Goal: Task Accomplishment & Management: Use online tool/utility

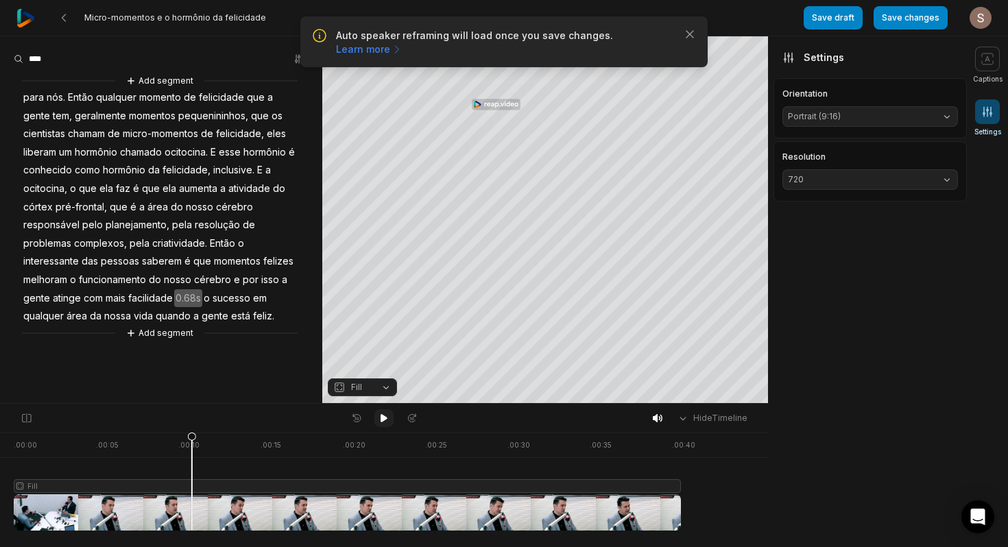
click at [384, 424] on button at bounding box center [383, 418] width 19 height 18
click at [66, 15] on icon at bounding box center [63, 17] width 11 height 11
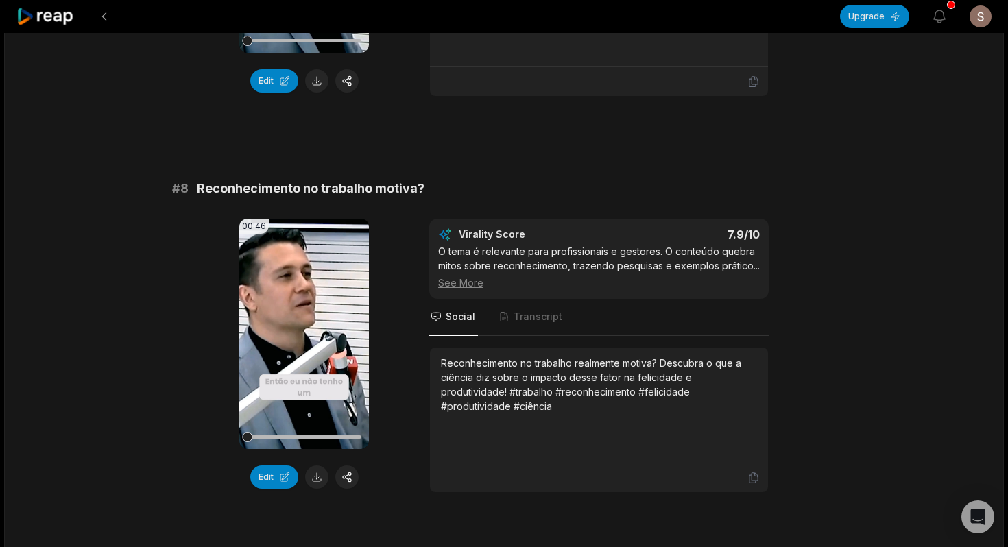
scroll to position [2892, 0]
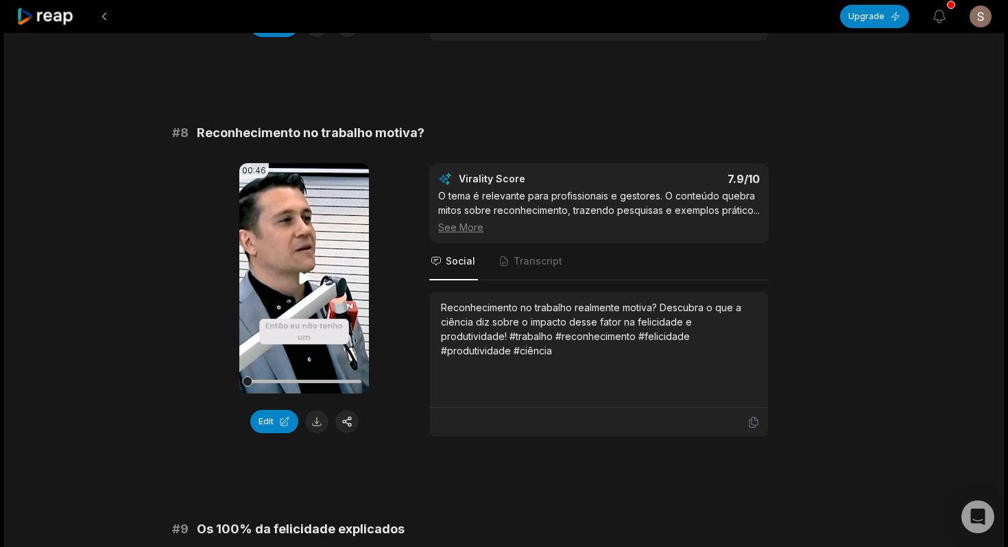
click at [299, 285] on icon at bounding box center [304, 278] width 16 height 16
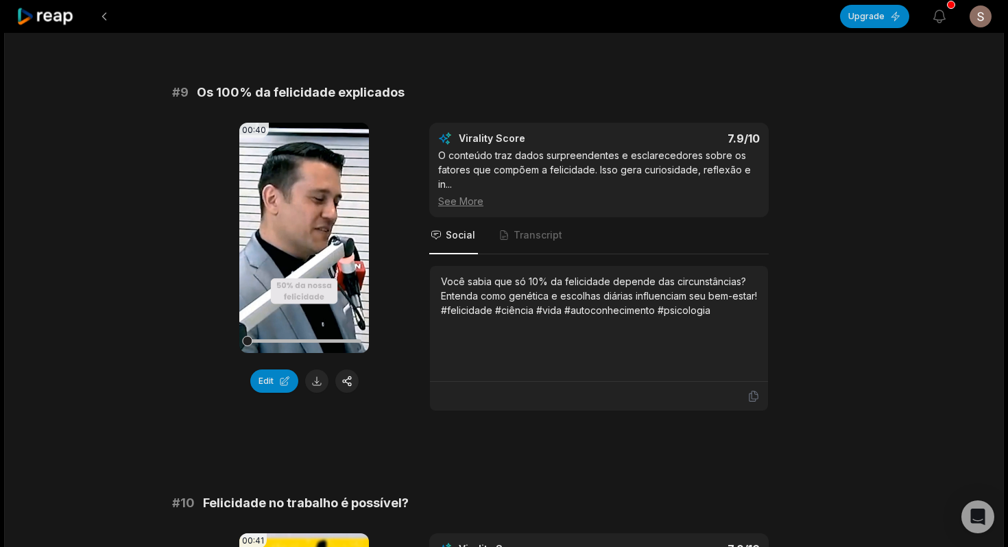
scroll to position [3330, 0]
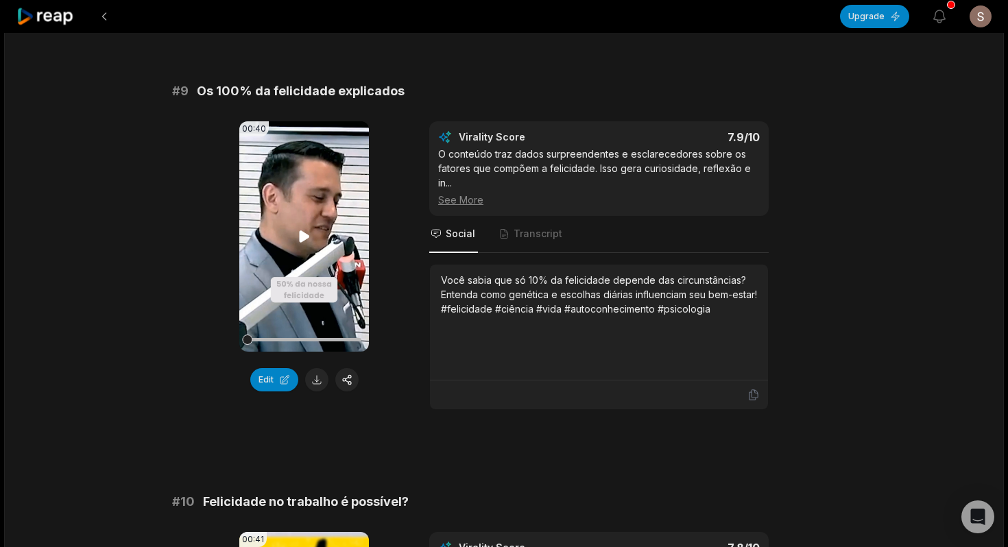
click at [290, 243] on video "Your browser does not support mp4 format." at bounding box center [304, 236] width 130 height 230
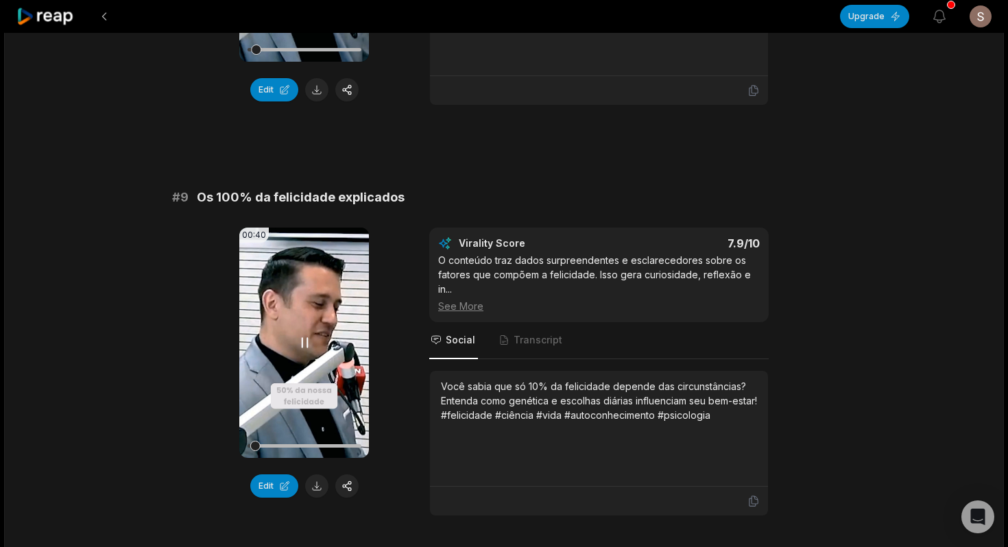
scroll to position [3233, 0]
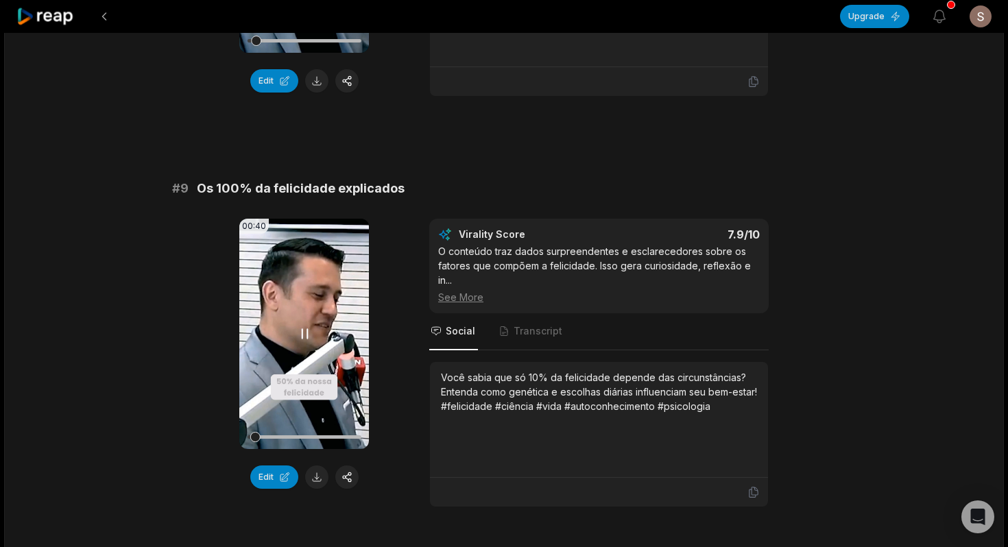
click at [313, 392] on video "Your browser does not support mp4 format." at bounding box center [304, 334] width 130 height 230
click at [276, 472] on button "Edit" at bounding box center [274, 477] width 48 height 23
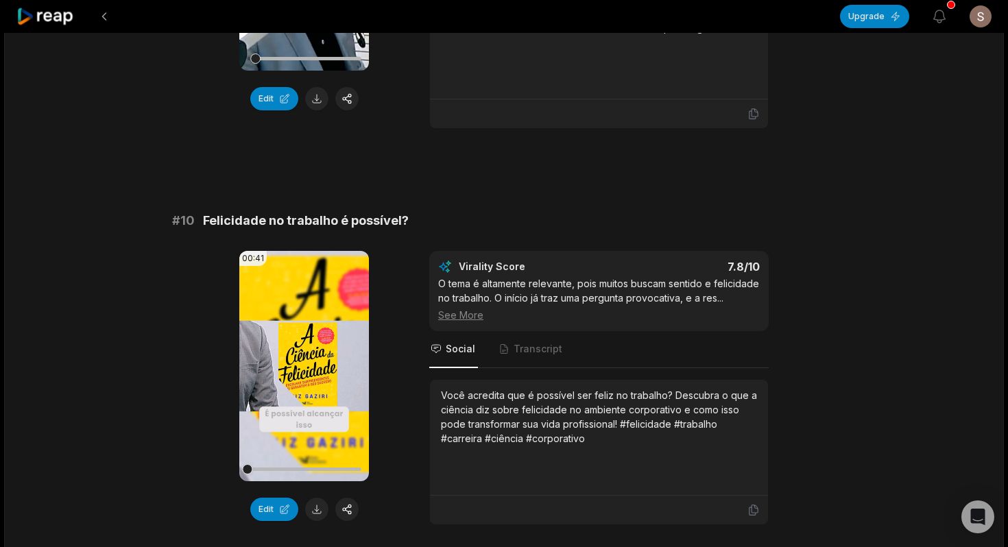
scroll to position [3610, 0]
click at [302, 355] on video "Your browser does not support mp4 format." at bounding box center [304, 367] width 130 height 230
click at [299, 342] on video "Your browser does not support mp4 format." at bounding box center [304, 367] width 130 height 230
